Goal: Task Accomplishment & Management: Manage account settings

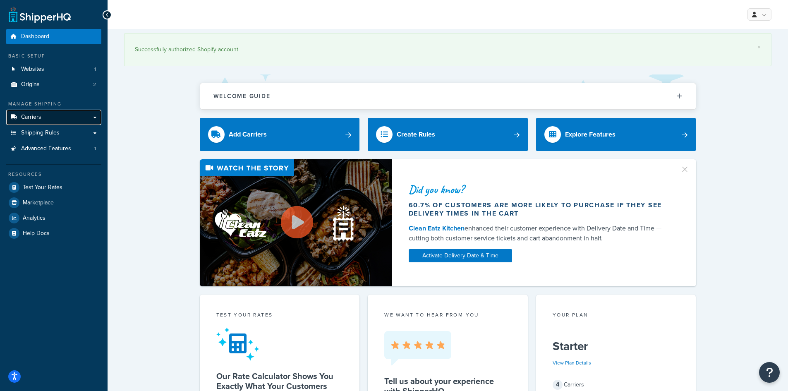
click at [59, 115] on link "Carriers" at bounding box center [53, 117] width 95 height 15
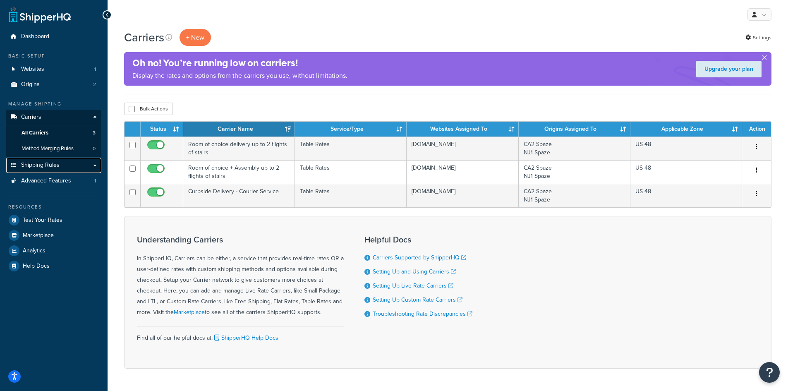
click at [44, 166] on span "Shipping Rules" at bounding box center [40, 165] width 38 height 7
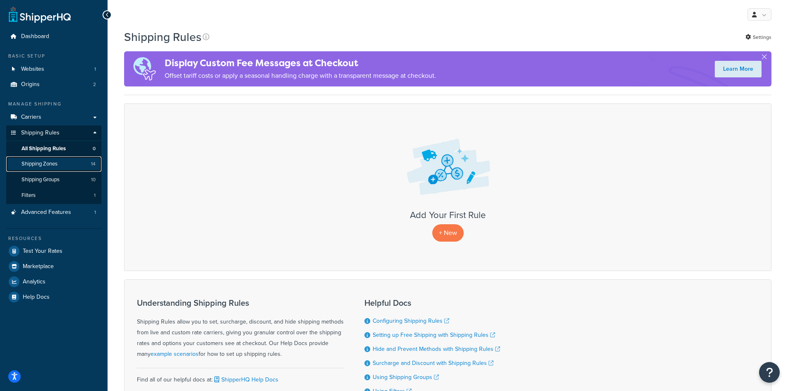
click at [46, 164] on span "Shipping Zones" at bounding box center [40, 163] width 36 height 7
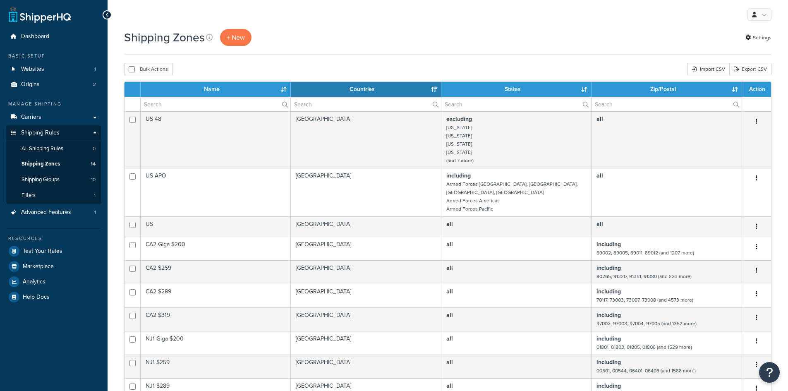
select select "15"
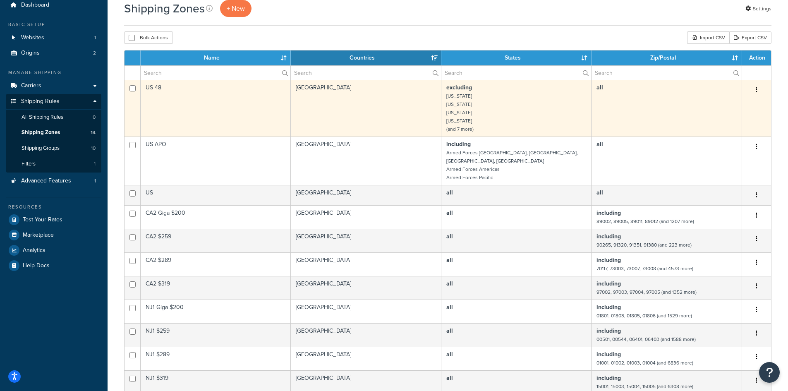
scroll to position [83, 0]
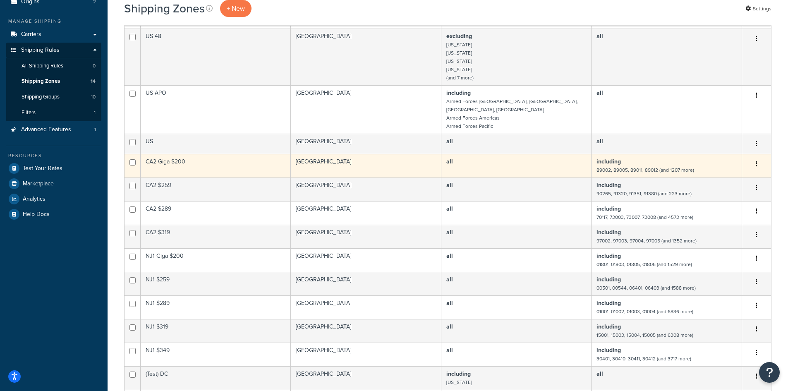
click at [215, 161] on td "CA2 Giga $200" at bounding box center [216, 166] width 150 height 24
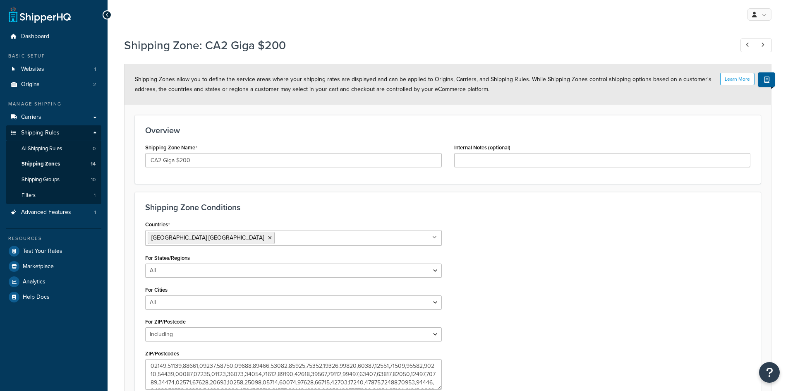
select select "including"
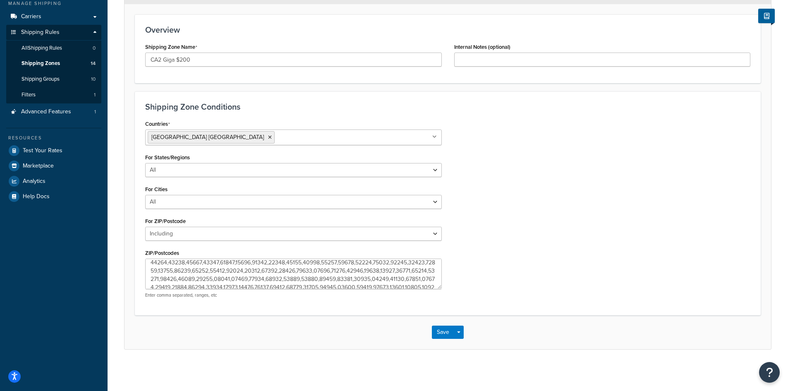
scroll to position [413, 0]
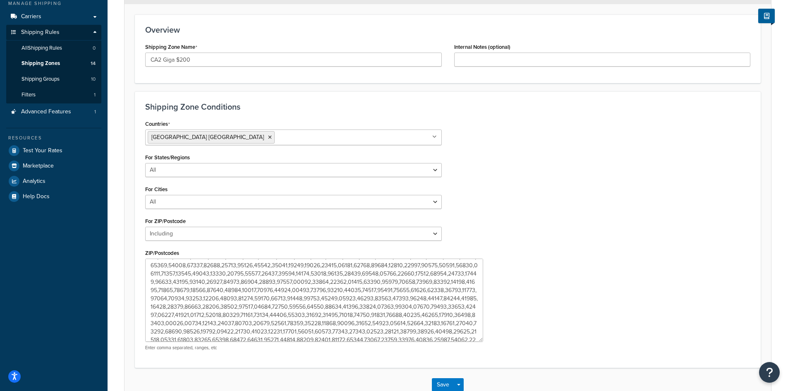
drag, startPoint x: 438, startPoint y: 288, endPoint x: 482, endPoint y: 336, distance: 65.6
click at [481, 339] on textarea "ZIP/Postcodes" at bounding box center [314, 299] width 338 height 83
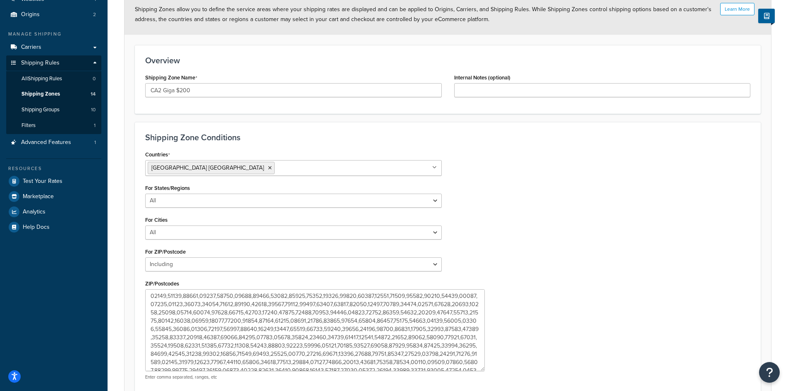
scroll to position [0, 0]
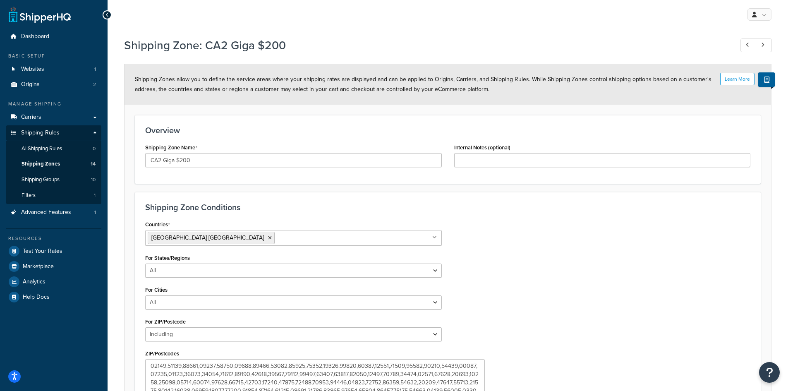
click at [108, 15] on icon at bounding box center [107, 15] width 4 height 6
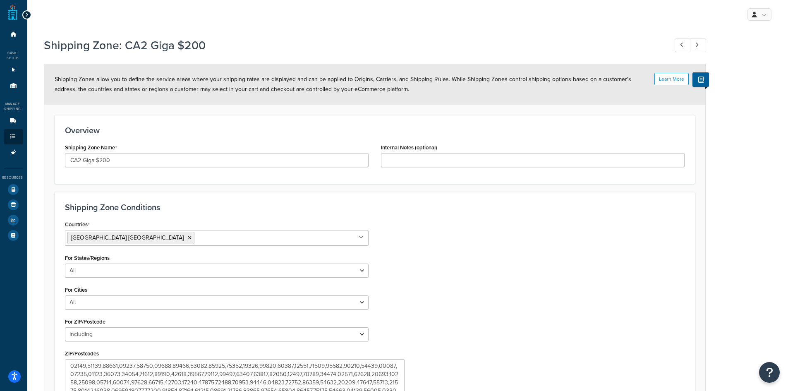
click at [28, 14] on icon at bounding box center [27, 15] width 4 height 6
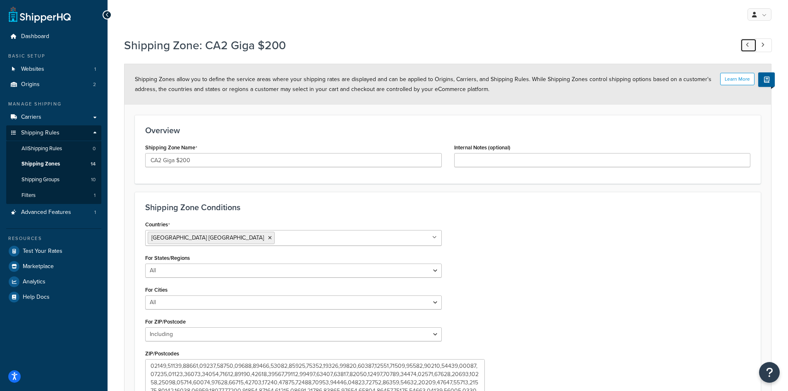
click at [744, 48] on link at bounding box center [748, 45] width 16 height 14
type input "US"
type input "[GEOGRAPHIC_DATA]"
select select "all"
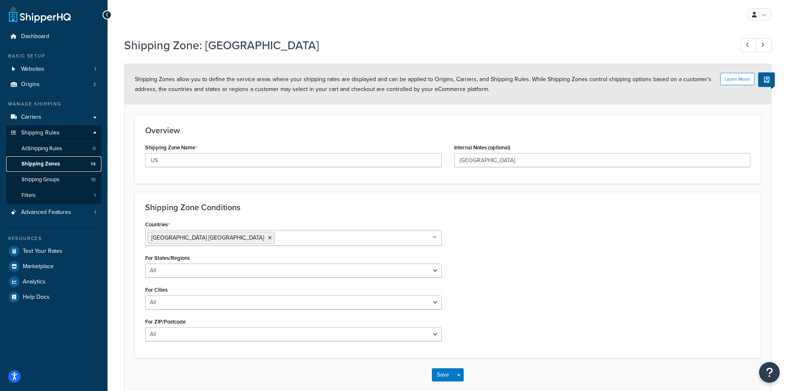
click at [50, 161] on span "Shipping Zones" at bounding box center [41, 163] width 38 height 7
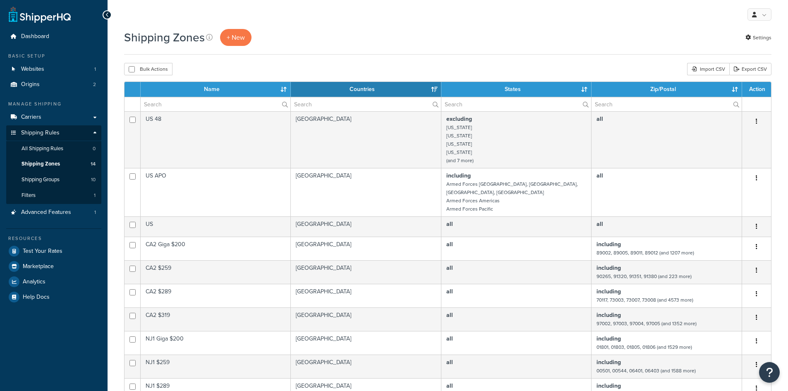
select select "15"
click at [43, 116] on link "Carriers" at bounding box center [53, 117] width 95 height 15
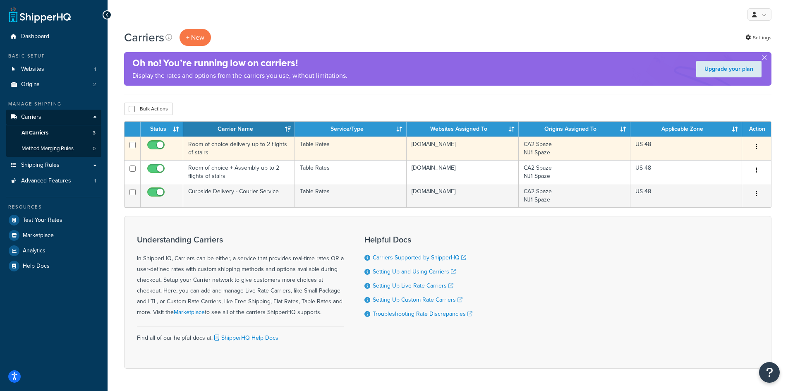
click at [238, 145] on td "Room of choice delivery up to 2 flights of stairs" at bounding box center [239, 148] width 112 height 24
click at [239, 150] on td "Room of choice delivery up to 2 flights of stairs" at bounding box center [239, 148] width 112 height 24
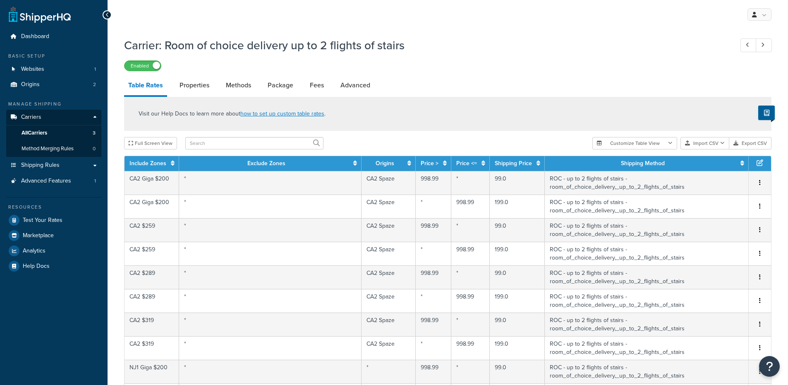
select select "25"
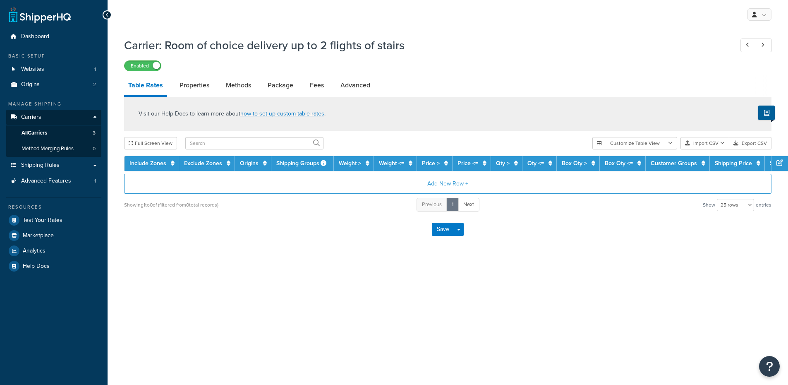
select select "25"
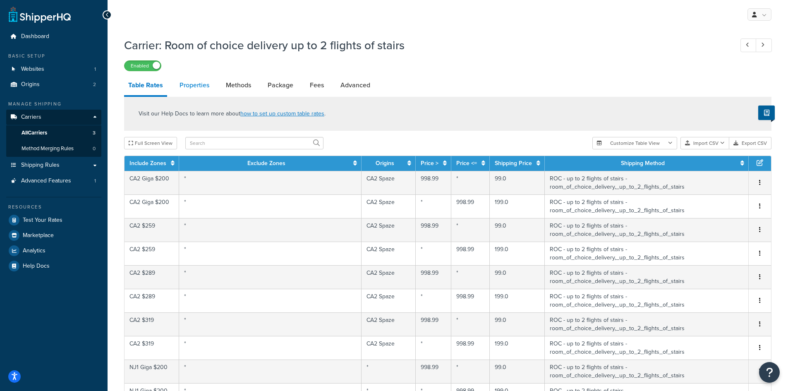
click at [195, 91] on link "Properties" at bounding box center [194, 85] width 38 height 20
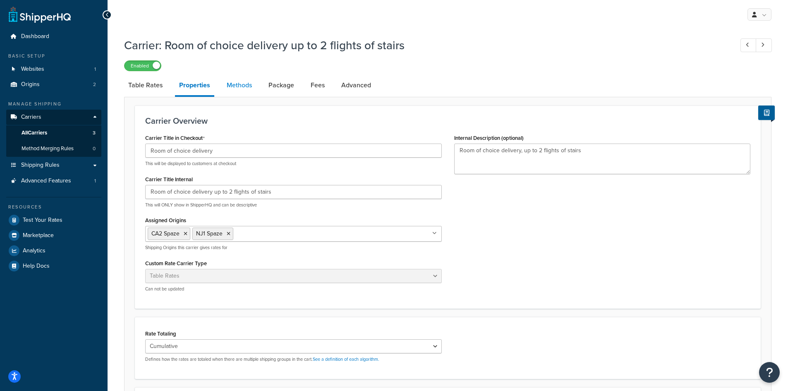
click at [244, 87] on link "Methods" at bounding box center [238, 85] width 33 height 20
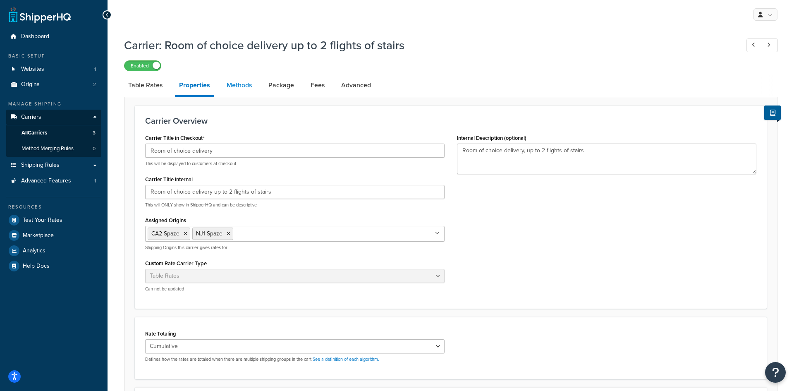
select select "25"
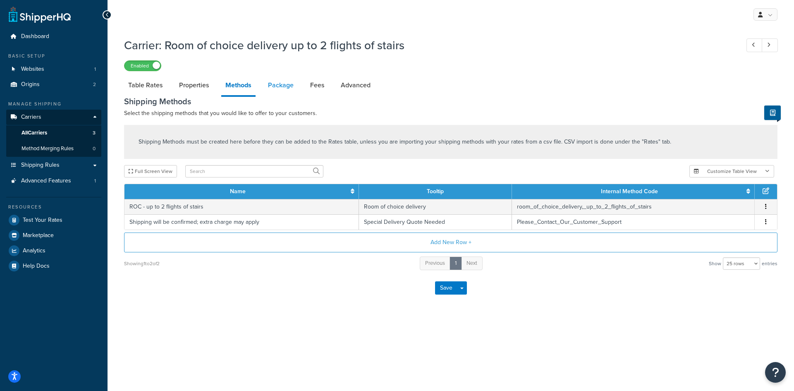
click at [279, 84] on link "Package" at bounding box center [281, 85] width 34 height 20
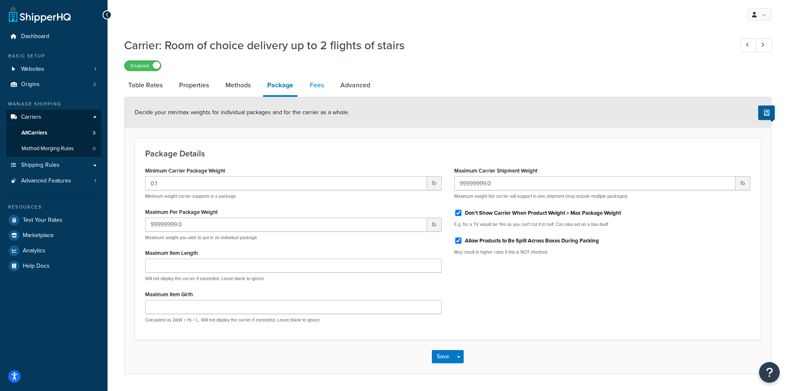
click at [321, 86] on link "Fees" at bounding box center [317, 85] width 22 height 20
select select "AFTER"
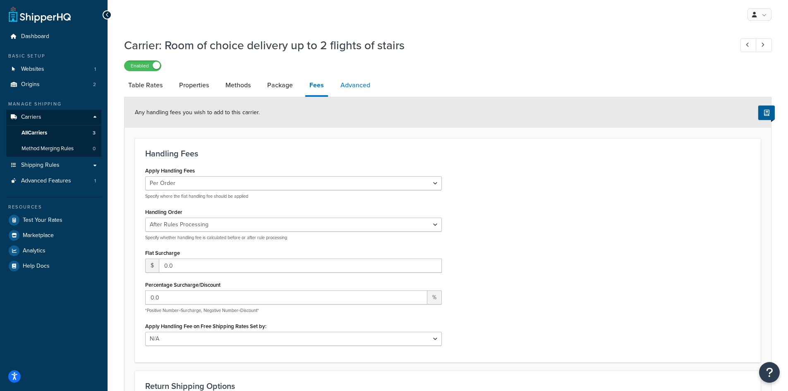
click at [363, 87] on link "Advanced" at bounding box center [355, 85] width 38 height 20
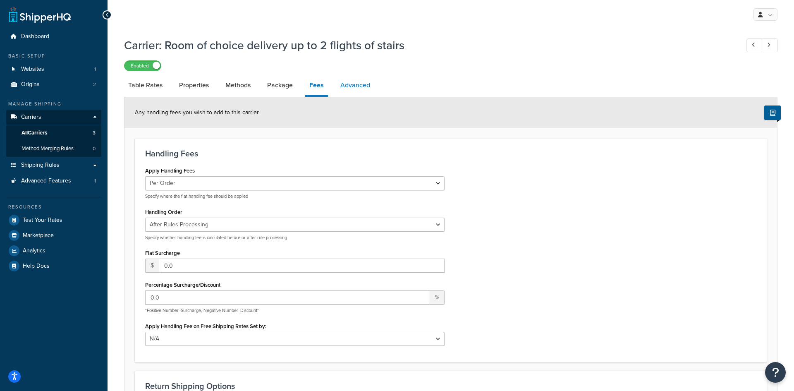
select select "false"
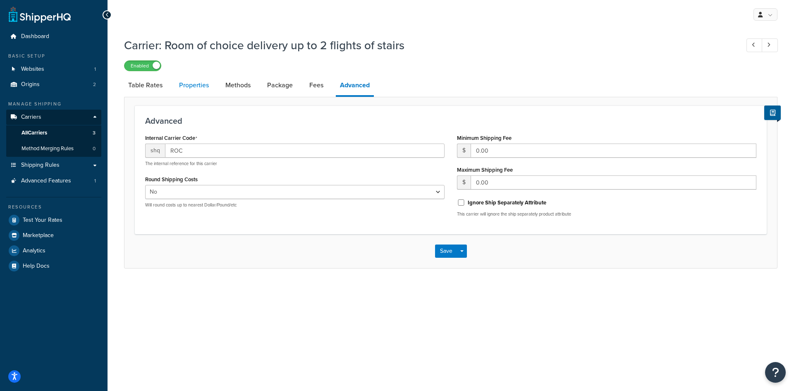
click at [199, 85] on link "Properties" at bounding box center [194, 85] width 38 height 20
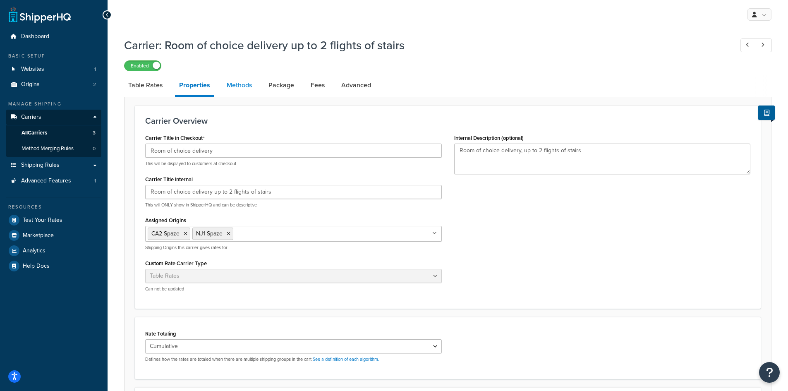
click at [237, 87] on link "Methods" at bounding box center [238, 85] width 33 height 20
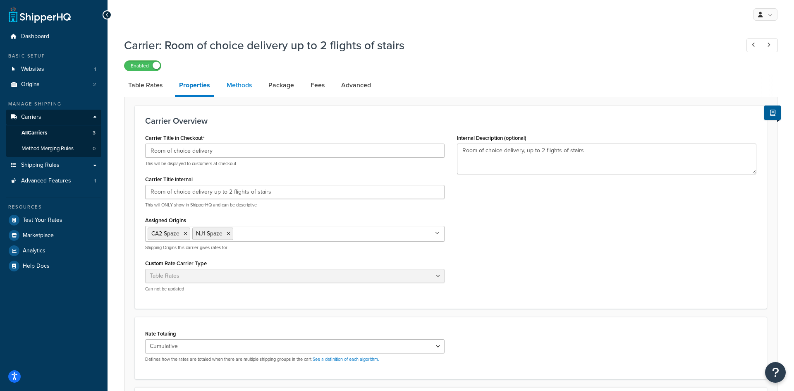
select select "25"
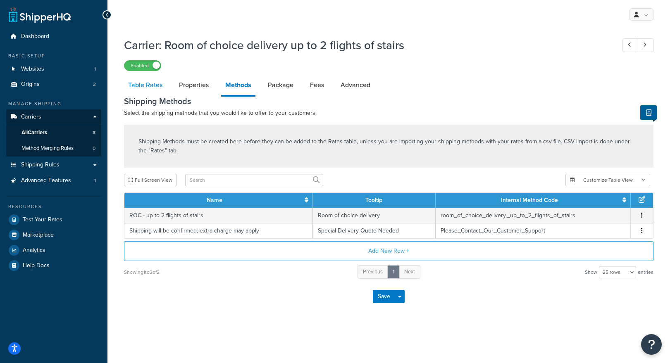
click at [146, 86] on link "Table Rates" at bounding box center [145, 85] width 43 height 20
select select "25"
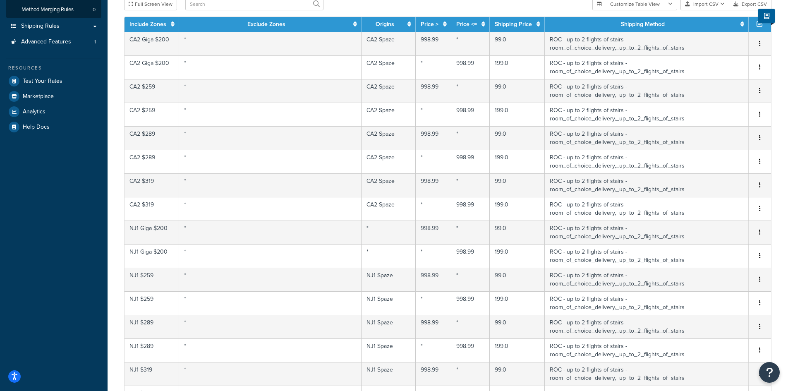
scroll to position [138, 0]
